Goal: Complete application form

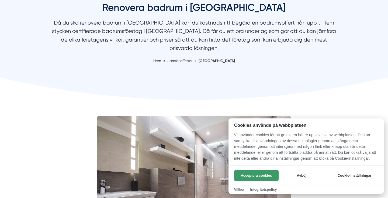
scroll to position [66, 0]
click at [265, 175] on button "Acceptera cookies" at bounding box center [256, 175] width 44 height 11
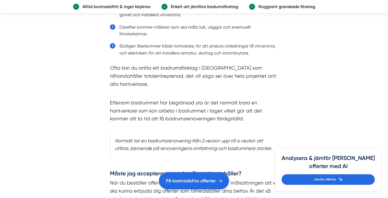
scroll to position [2422, 0]
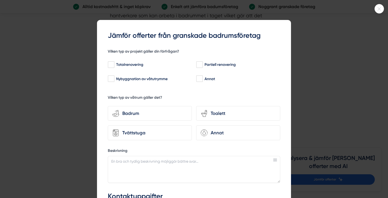
click at [380, 8] on icon at bounding box center [378, 8] width 9 height 3
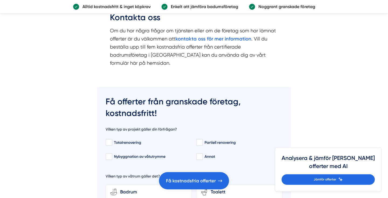
scroll to position [3036, 0]
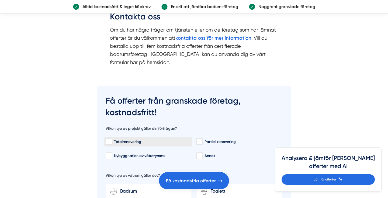
click at [109, 139] on input "Totalrenovering" at bounding box center [109, 141] width 6 height 5
checkbox input "true"
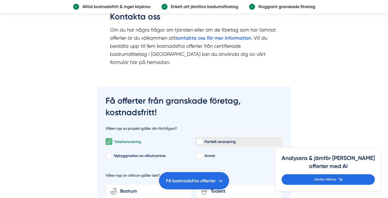
click at [202, 139] on input "Partiell renovering" at bounding box center [199, 141] width 6 height 5
click at [201, 139] on input "Partiell renovering" at bounding box center [199, 141] width 6 height 5
checkbox input "false"
click at [121, 187] on div "Badrum" at bounding box center [152, 190] width 70 height 7
click at [0, 0] on input "bathroom-tub-towel Badrum" at bounding box center [0, 0] width 0 height 0
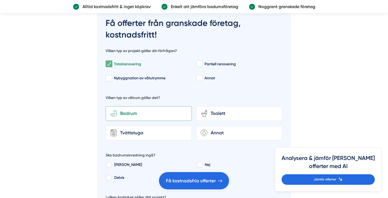
scroll to position [3116, 0]
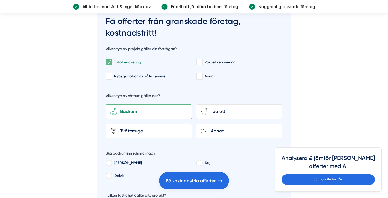
click at [199, 161] on input "Nej" at bounding box center [199, 163] width 6 height 5
radio input "true"
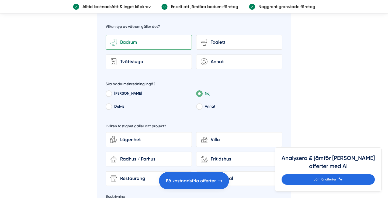
scroll to position [3185, 0]
click at [159, 136] on div "Lägenhet" at bounding box center [152, 139] width 70 height 7
click at [0, 0] on input "Lägenhet" at bounding box center [0, 0] width 0 height 0
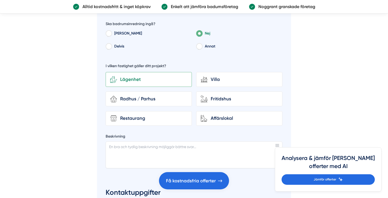
scroll to position [3246, 0]
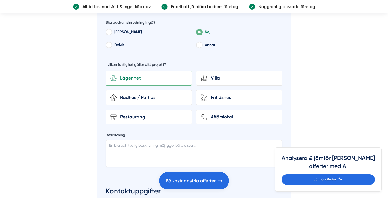
checkbox input "true"
click at [129, 140] on textarea "Beskrivning" at bounding box center [194, 153] width 177 height 27
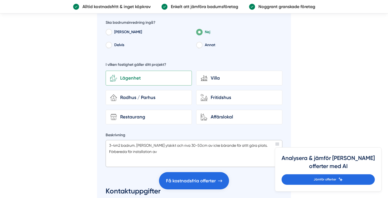
click at [165, 140] on textarea "3-4m2 badrum. [PERSON_NAME] ytskikt och riva 30-50cm av icke bärande för attt g…" at bounding box center [194, 153] width 177 height 27
click at [167, 140] on textarea "3-4m2 badrum. [PERSON_NAME] ytskikt och riva 30-50cm av icke bärande för attt g…" at bounding box center [194, 153] width 177 height 27
click at [179, 140] on textarea "3-4m2 badrum. [PERSON_NAME] ytskikt och riva 30-50cm av icke bärande för attt g…" at bounding box center [194, 153] width 177 height 27
click at [199, 140] on textarea "3-4m2 badrum. [PERSON_NAME] ytskikt och riva 30-50cm av icke bärande för attt g…" at bounding box center [194, 153] width 177 height 27
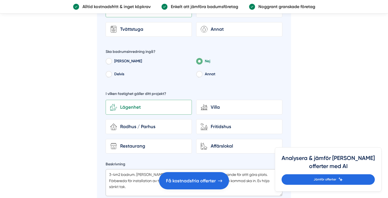
scroll to position [3218, 0]
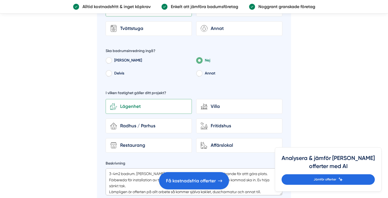
click at [236, 168] on textarea "3-4m2 badrum. [PERSON_NAME] ytskikt och riva 30-50cm av icke bärande för attt g…" at bounding box center [194, 181] width 177 height 27
click at [170, 168] on textarea "3-4m2 badrum. [PERSON_NAME] ytskikt och riva 30-50cm av icke bärande för att gö…" at bounding box center [194, 181] width 177 height 27
click at [141, 168] on textarea "3-4m2 badrum. [PERSON_NAME] ytskikt och riva 30-50cm av icke bärande för att gö…" at bounding box center [194, 181] width 177 height 27
click at [112, 168] on textarea "3-4m2 badrum. [PERSON_NAME] ytskikt och riva 30-50cm av icke bärande för att gö…" at bounding box center [194, 181] width 177 height 27
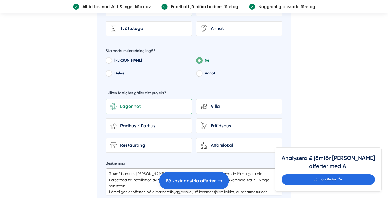
click at [138, 168] on textarea "3-4m2 badrum. [PERSON_NAME] ytskikt och riva 30-50cm av icke bärande för att gö…" at bounding box center [194, 181] width 177 height 27
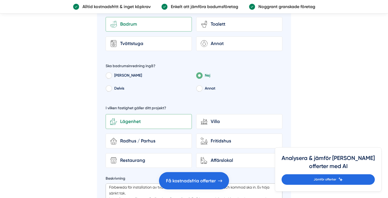
scroll to position [0, 0]
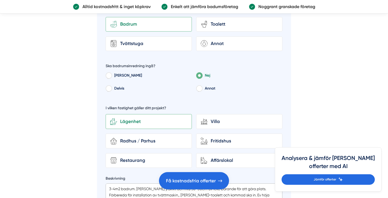
click at [149, 183] on textarea "3-4m2 badrum. [PERSON_NAME] ytskikt och riva 30-50cm av icke bärande för att gö…" at bounding box center [194, 196] width 177 height 27
click at [166, 183] on textarea "3-4m2 badrum. [PERSON_NAME] ytskikt och riva 30-50cm av icke bärande för att gö…" at bounding box center [194, 196] width 177 height 27
click at [143, 183] on textarea "3-4m2 badrum. [PERSON_NAME] ytskikt och riva 30-50cm av icke bärande för att gö…" at bounding box center [194, 196] width 177 height 27
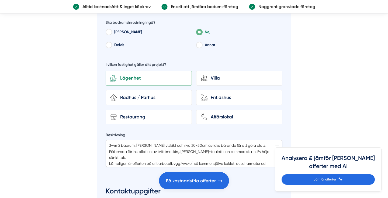
scroll to position [3246, 0]
type textarea "3-4m2 badrum. [PERSON_NAME] ytskikt och riva 30-50cm av icke bärande för att gö…"
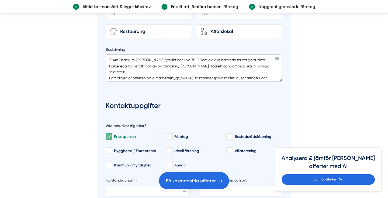
scroll to position [3336, 0]
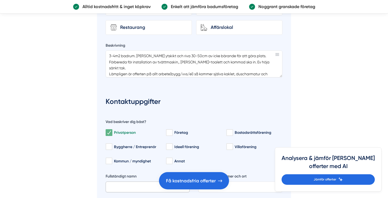
click at [138, 181] on input "Fullständigt namn" at bounding box center [148, 186] width 84 height 11
type input "[PERSON_NAME]"
type input "0707981666"
type input "[EMAIL_ADDRESS][DOMAIN_NAME]"
click at [236, 181] on input "Adress, postnummer och ort" at bounding box center [240, 186] width 84 height 11
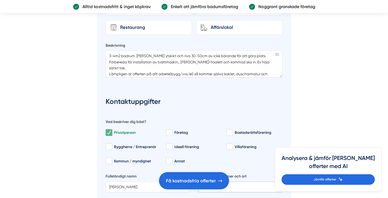
type input "11224"
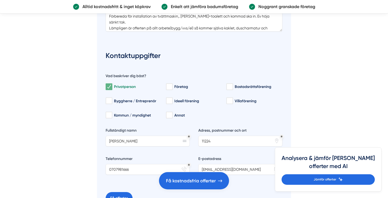
scroll to position [3381, 0]
click at [124, 192] on button "Få offerter" at bounding box center [119, 198] width 27 height 12
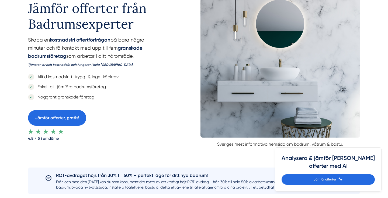
scroll to position [70, 0]
